Goal: Information Seeking & Learning: Learn about a topic

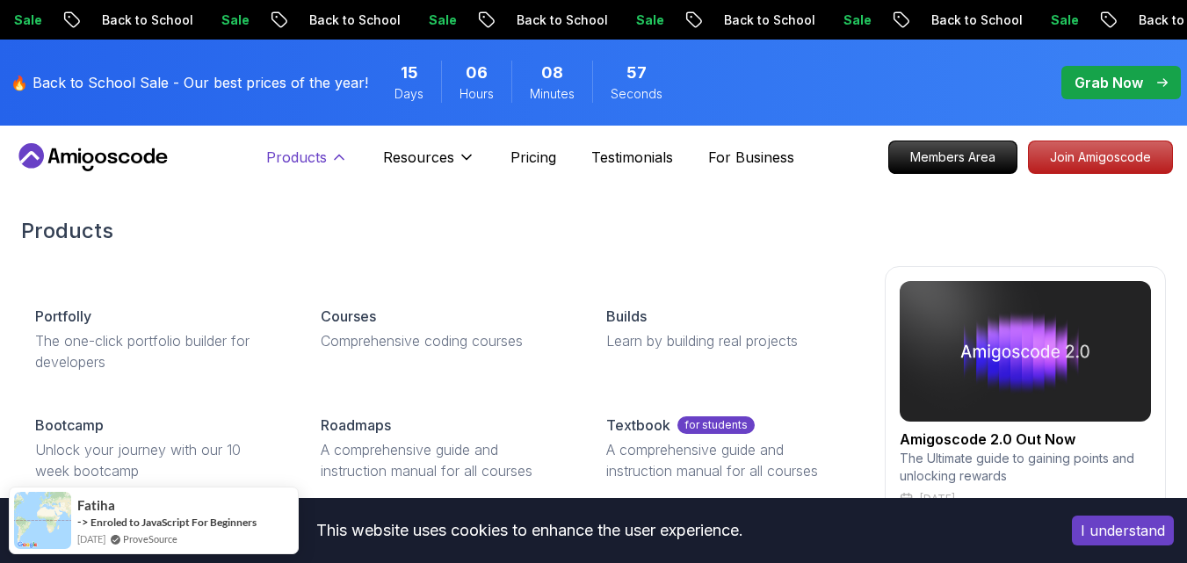
scroll to position [88, 0]
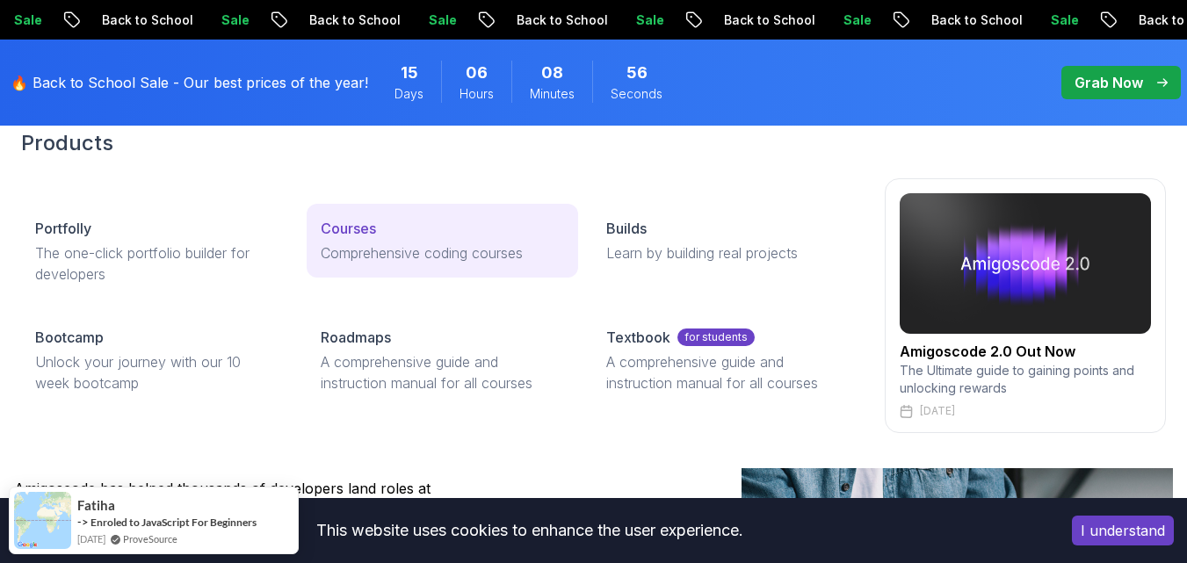
click at [358, 223] on p "Courses" at bounding box center [348, 228] width 55 height 21
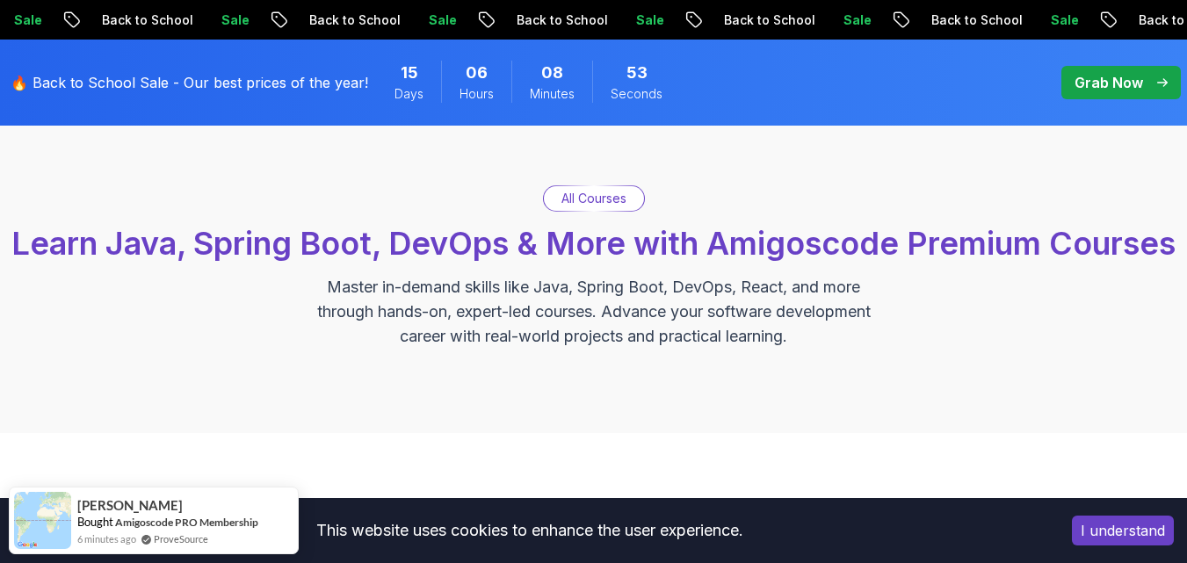
click at [602, 198] on p "All Courses" at bounding box center [593, 199] width 65 height 18
click at [1103, 531] on button "I understand" at bounding box center [1123, 531] width 102 height 30
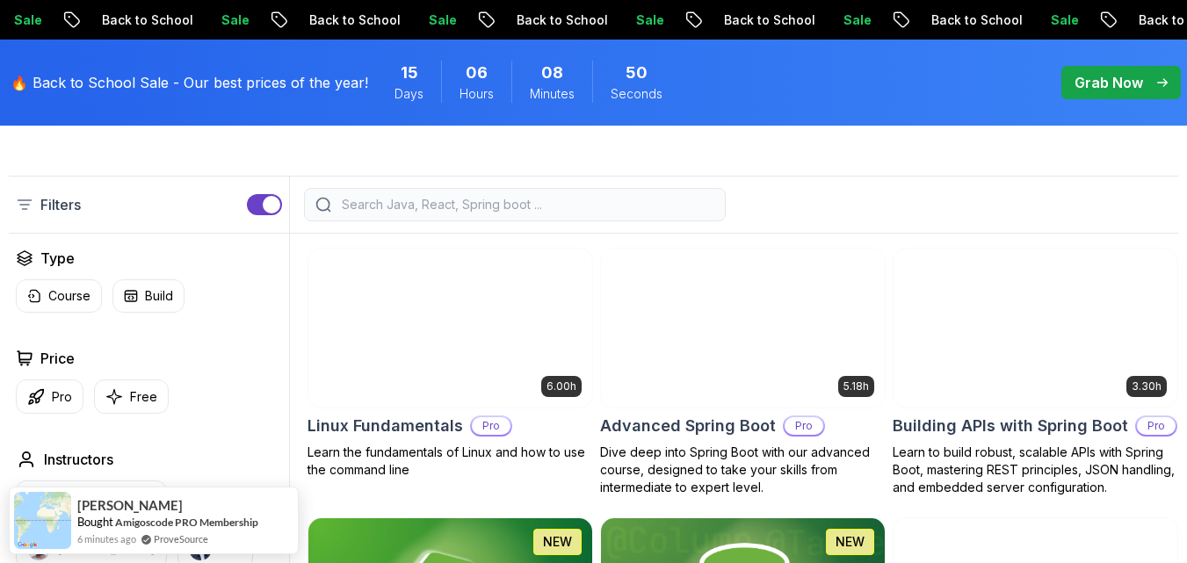
scroll to position [527, 0]
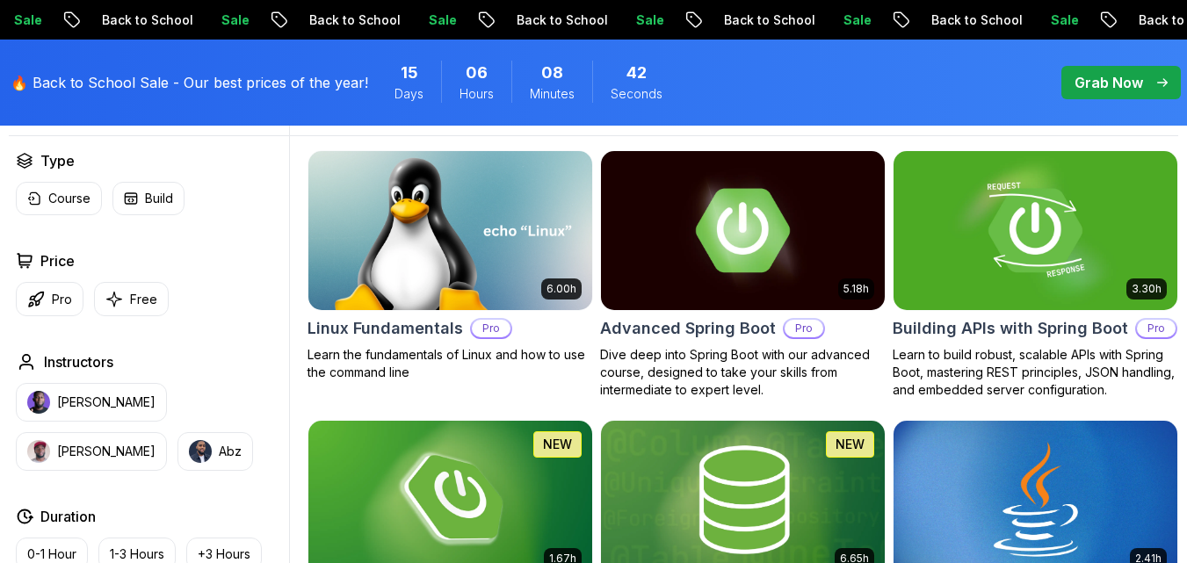
click at [808, 124] on div at bounding box center [734, 106] width 888 height 33
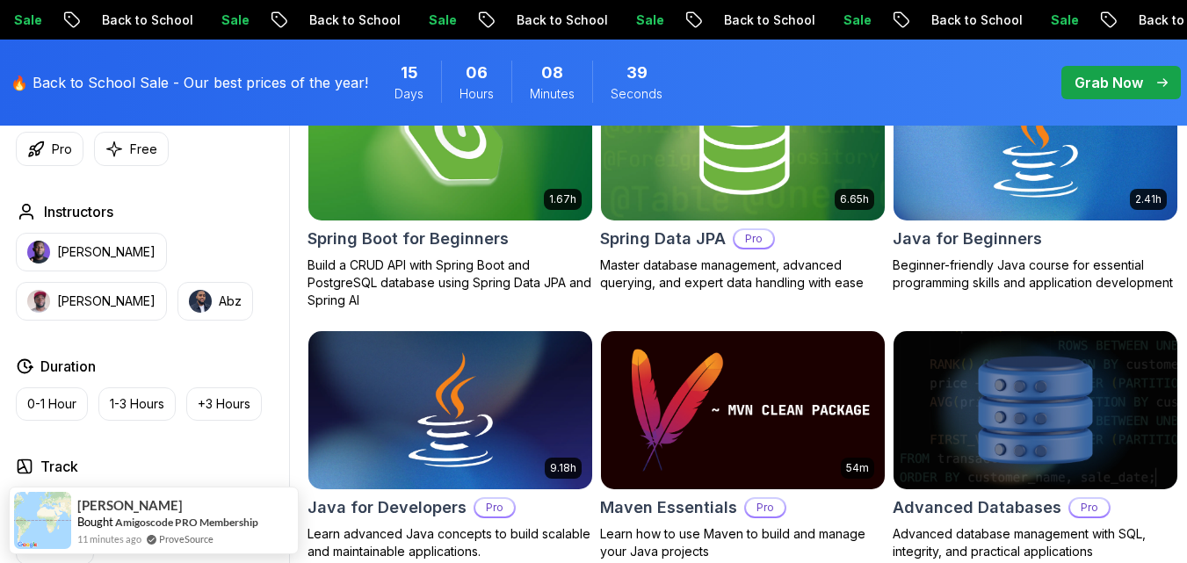
scroll to position [966, 0]
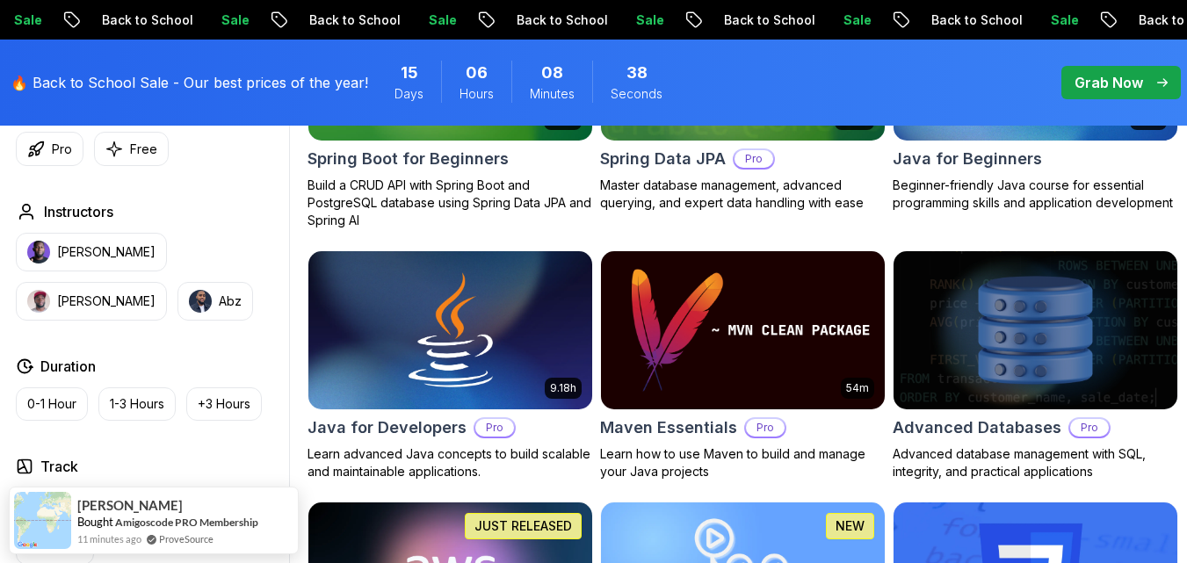
click at [734, 168] on p "Pro" at bounding box center [753, 159] width 39 height 18
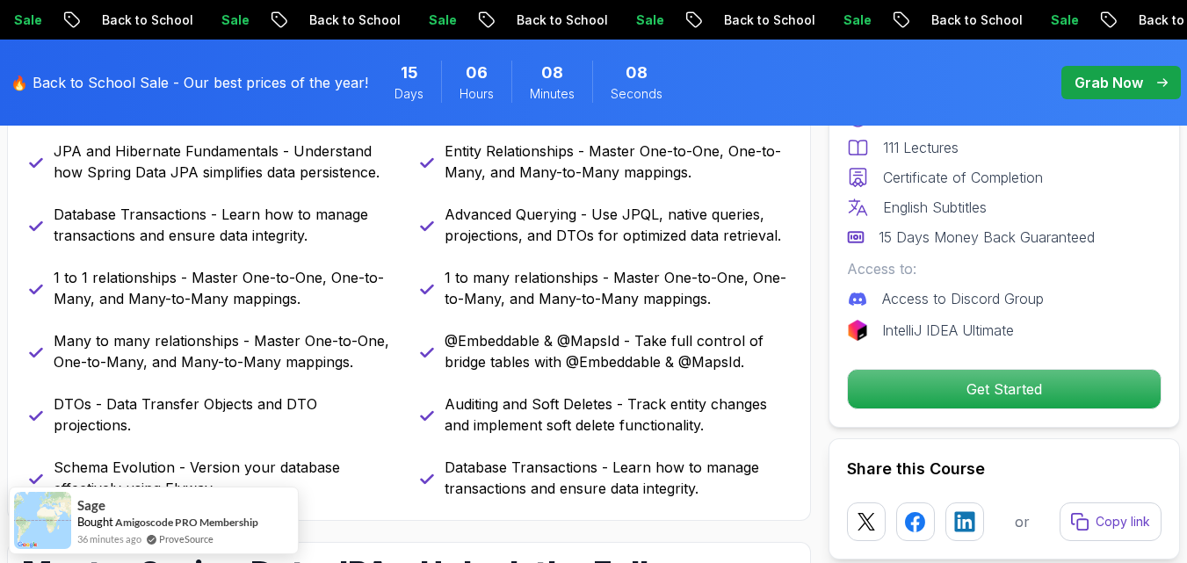
scroll to position [791, 0]
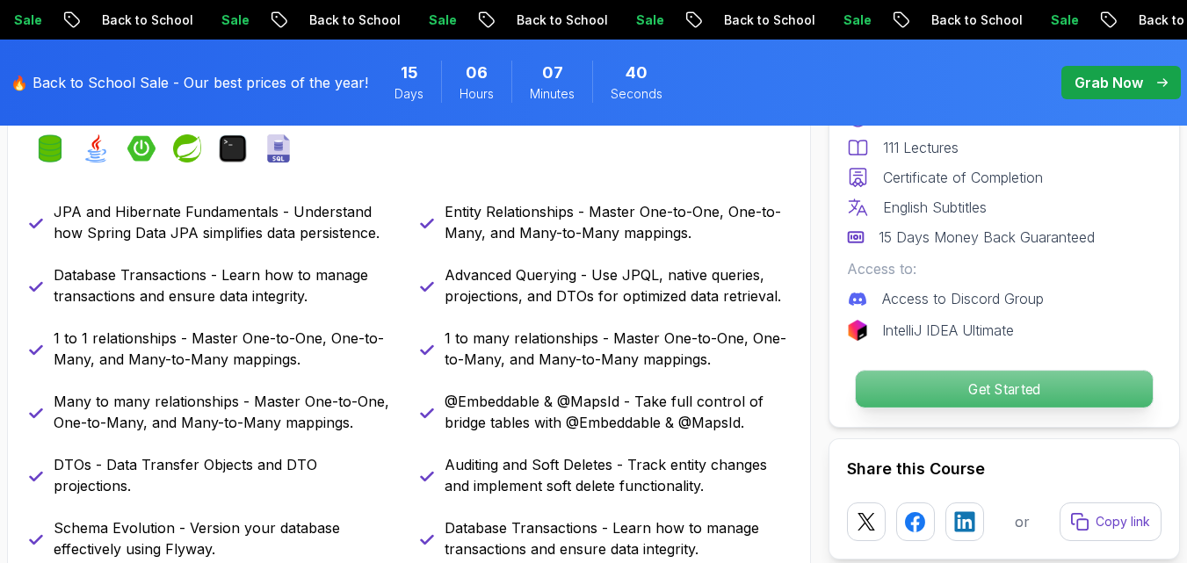
click at [906, 388] on p "Get Started" at bounding box center [1004, 389] width 297 height 37
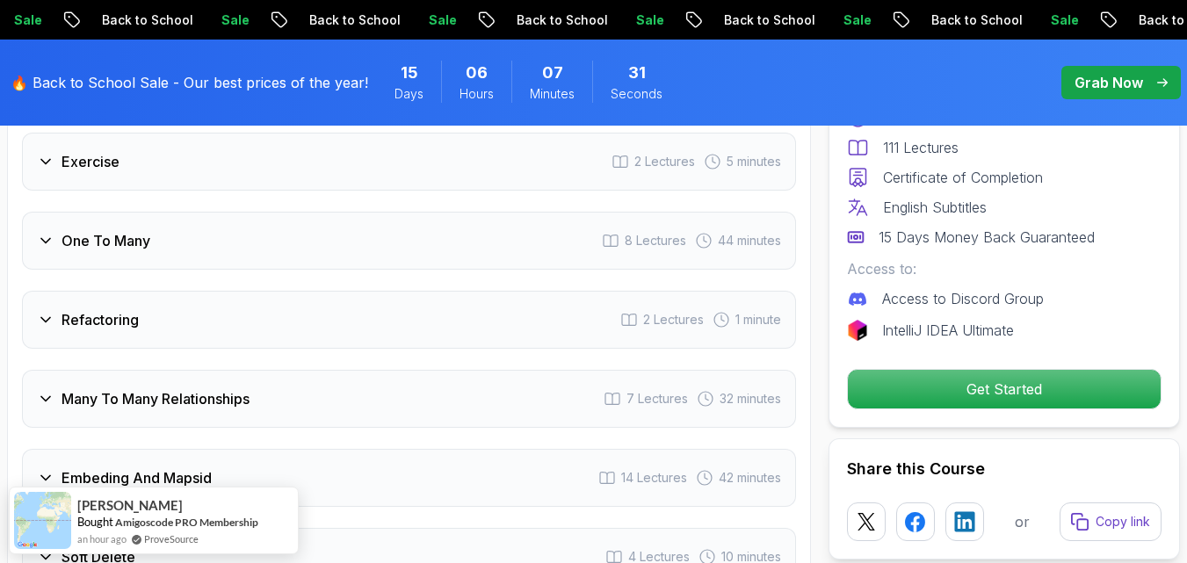
scroll to position [3074, 0]
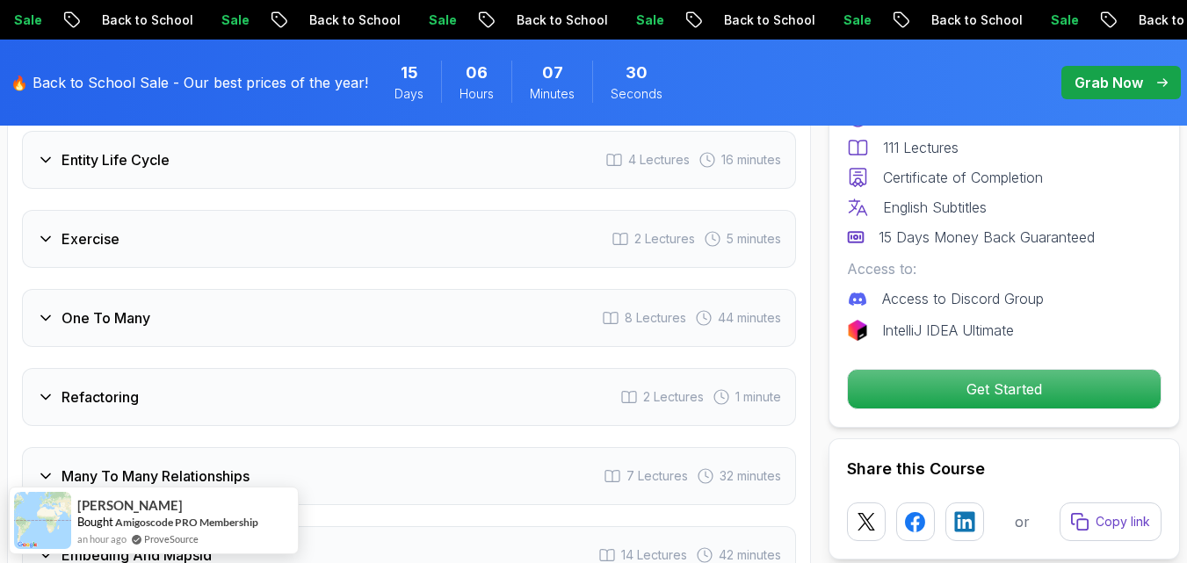
click at [68, 386] on h3 "Refactoring" at bounding box center [99, 396] width 77 height 21
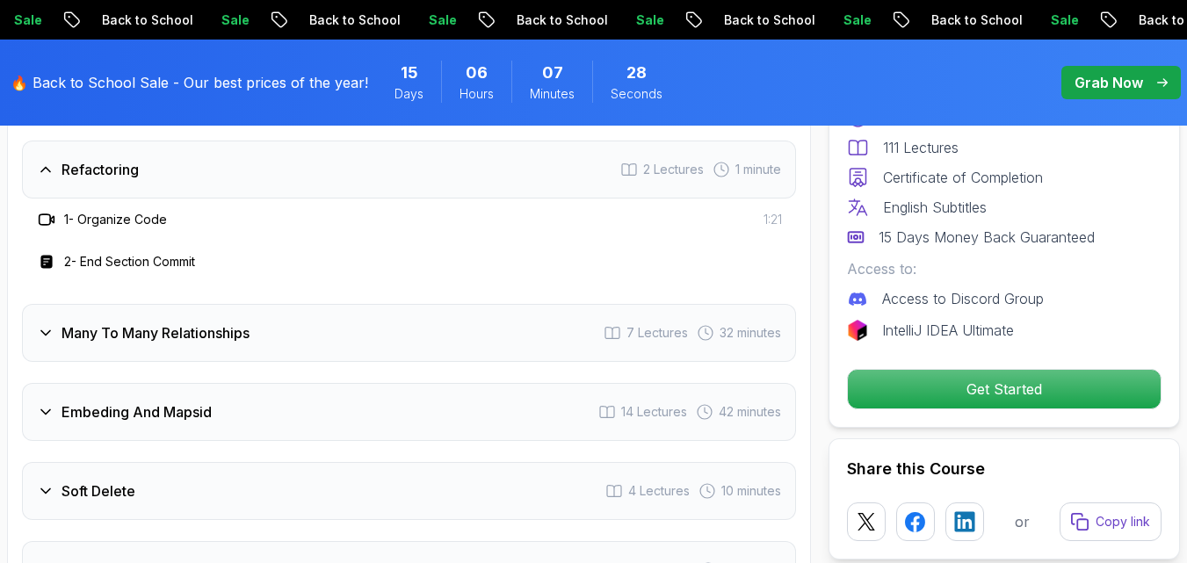
scroll to position [3169, 0]
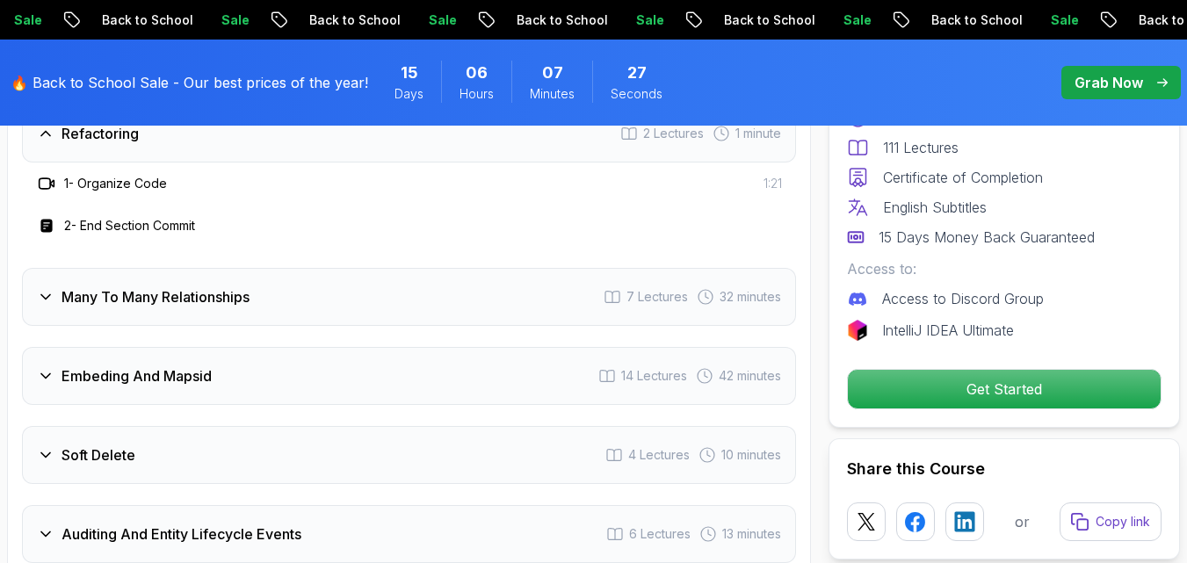
click at [166, 286] on h3 "Many To Many Relationships" at bounding box center [155, 296] width 188 height 21
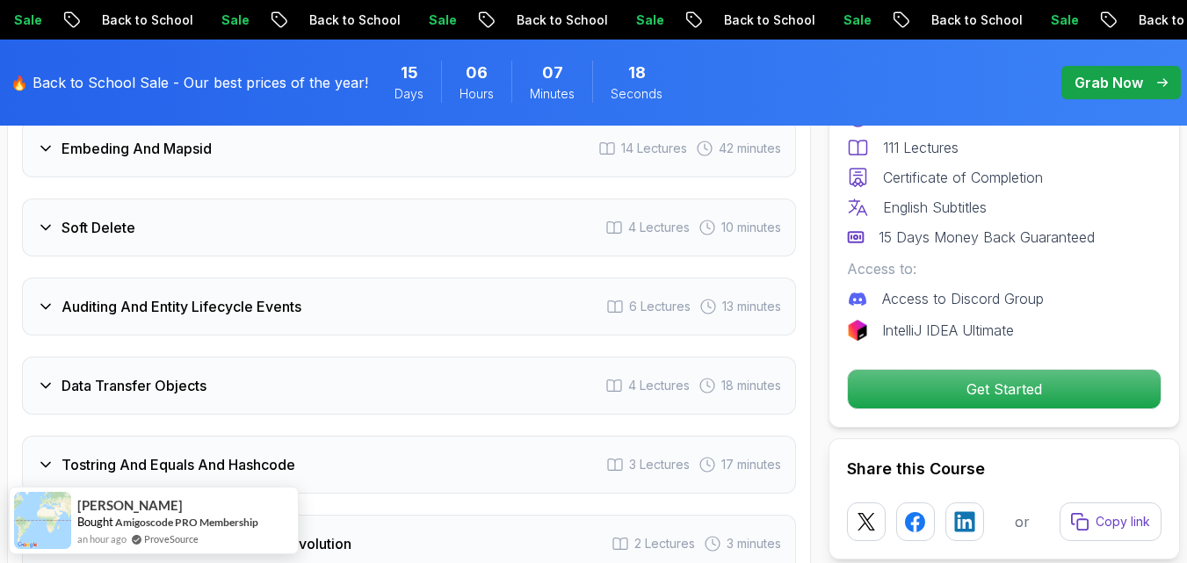
scroll to position [3608, 0]
click at [122, 216] on h3 "Soft Delete" at bounding box center [98, 226] width 74 height 21
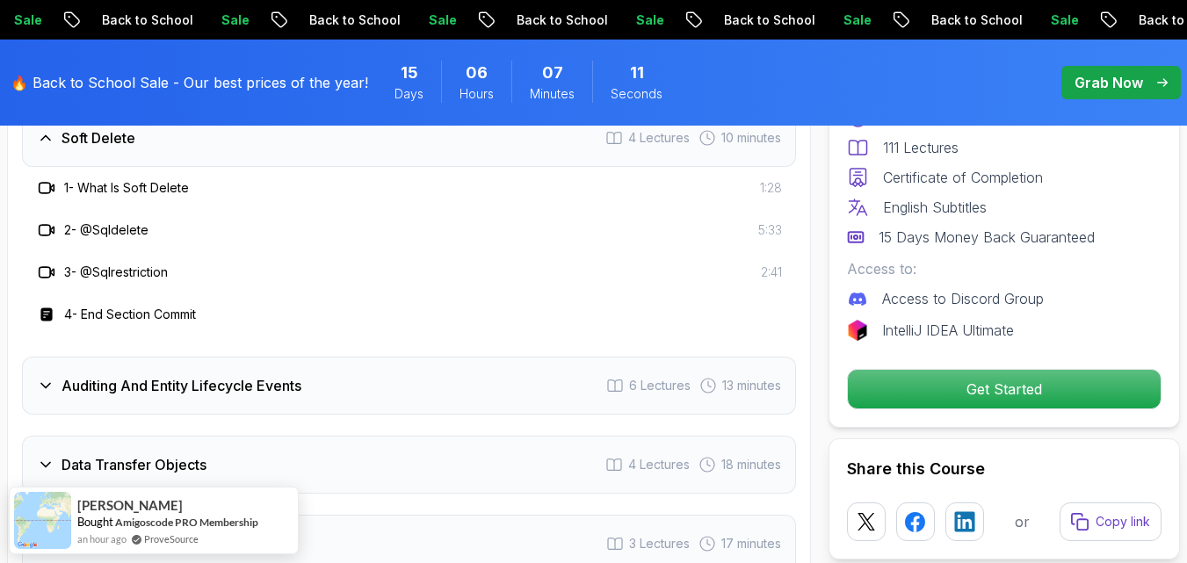
scroll to position [3520, 0]
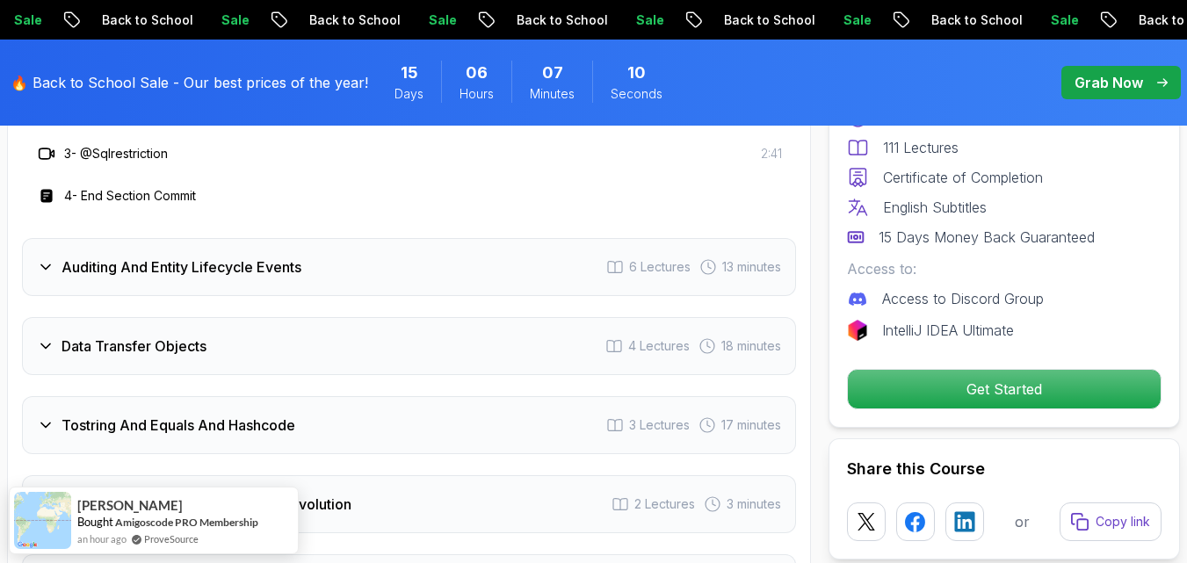
click at [215, 256] on h3 "Auditing And Entity Lifecycle Events" at bounding box center [181, 266] width 240 height 21
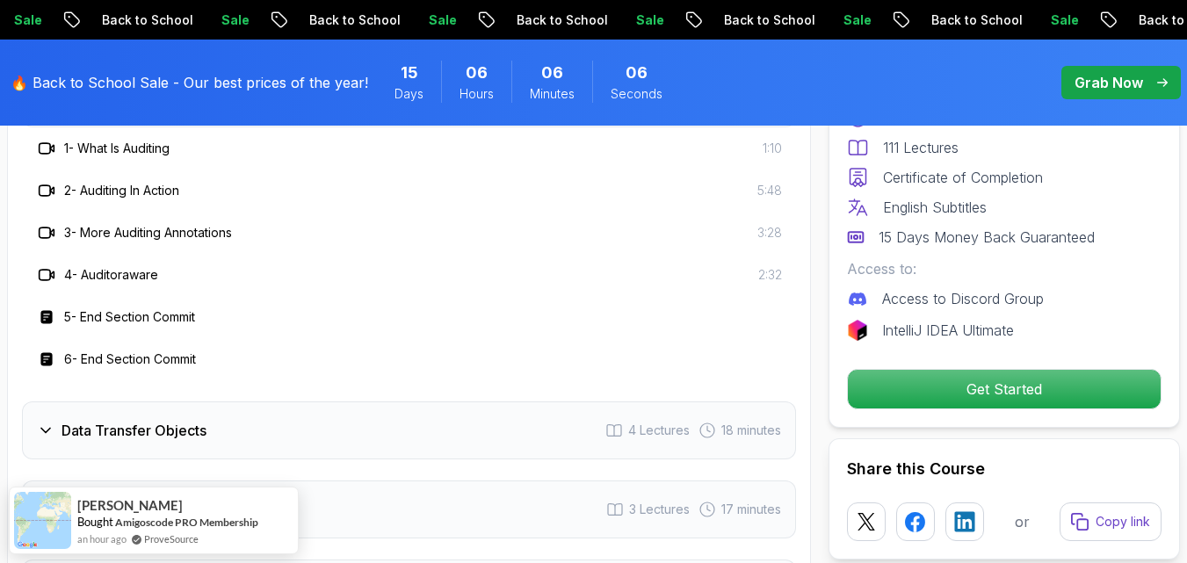
click at [197, 420] on h3 "Data Transfer Objects" at bounding box center [133, 430] width 145 height 21
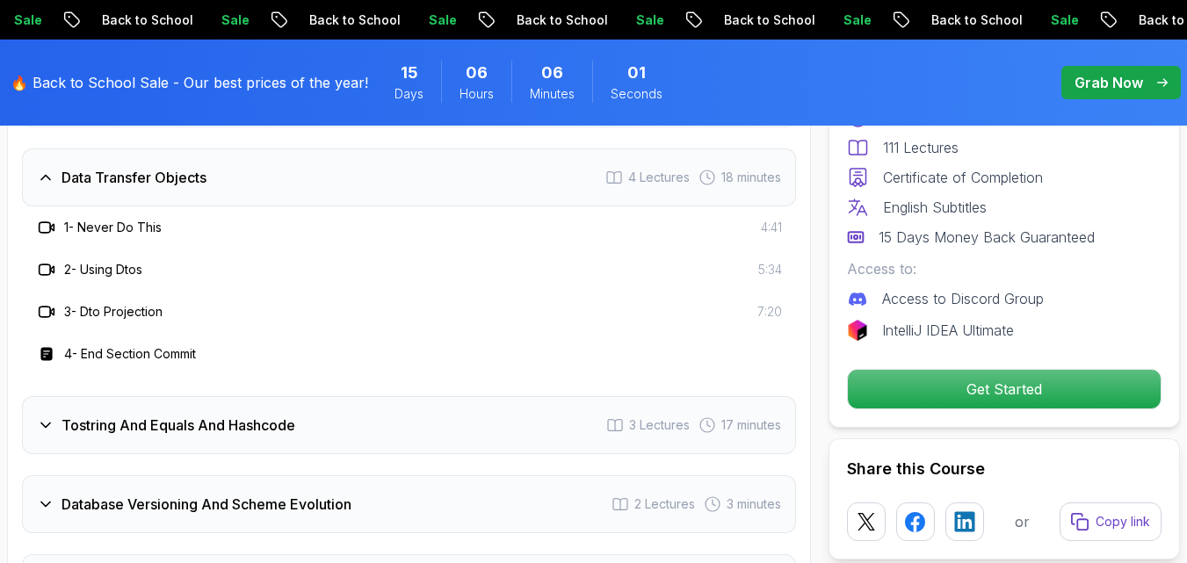
click at [264, 494] on h3 "Database Versioning And Scheme Evolution" at bounding box center [206, 504] width 290 height 21
